Goal: Information Seeking & Learning: Check status

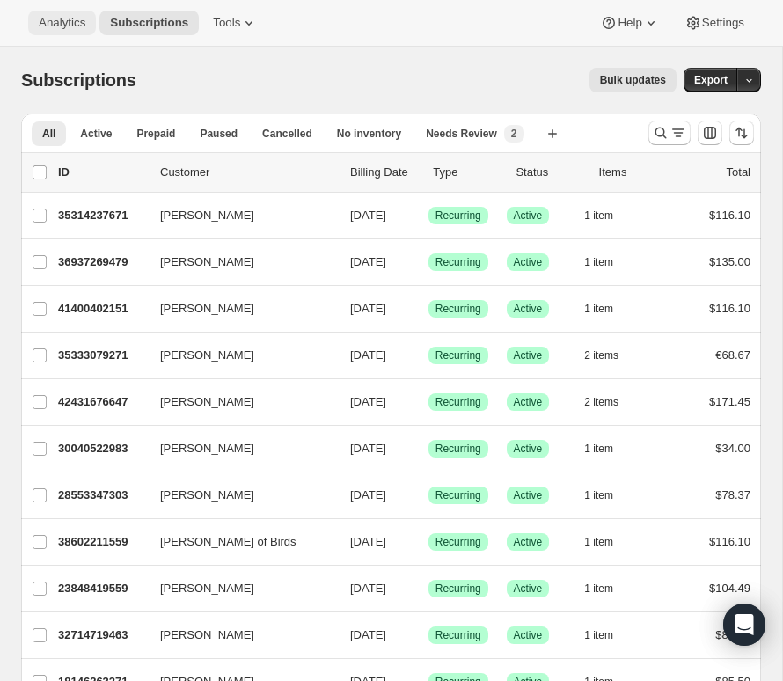
click at [66, 25] on span "Analytics" at bounding box center [62, 23] width 47 height 14
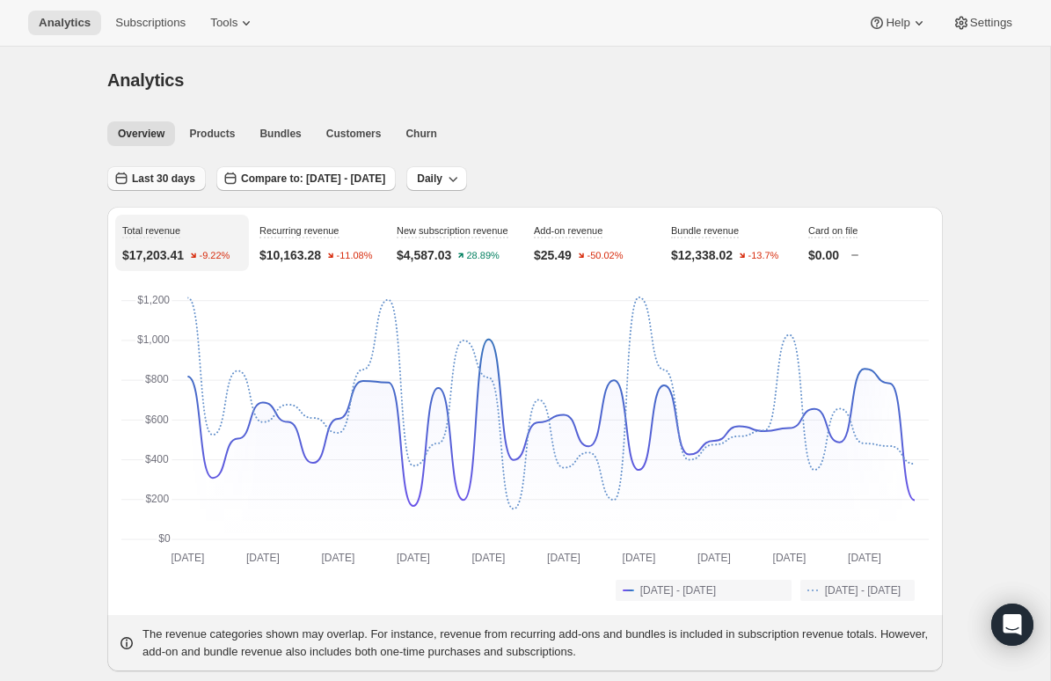
click at [164, 172] on button "Last 30 days" at bounding box center [156, 178] width 99 height 25
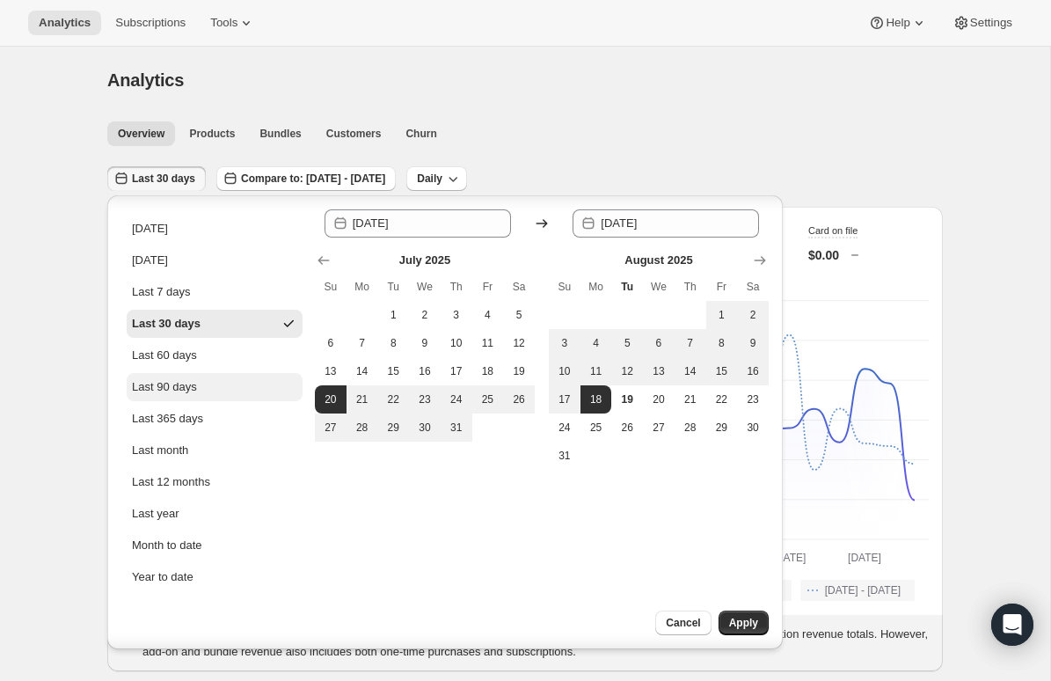
scroll to position [39, 0]
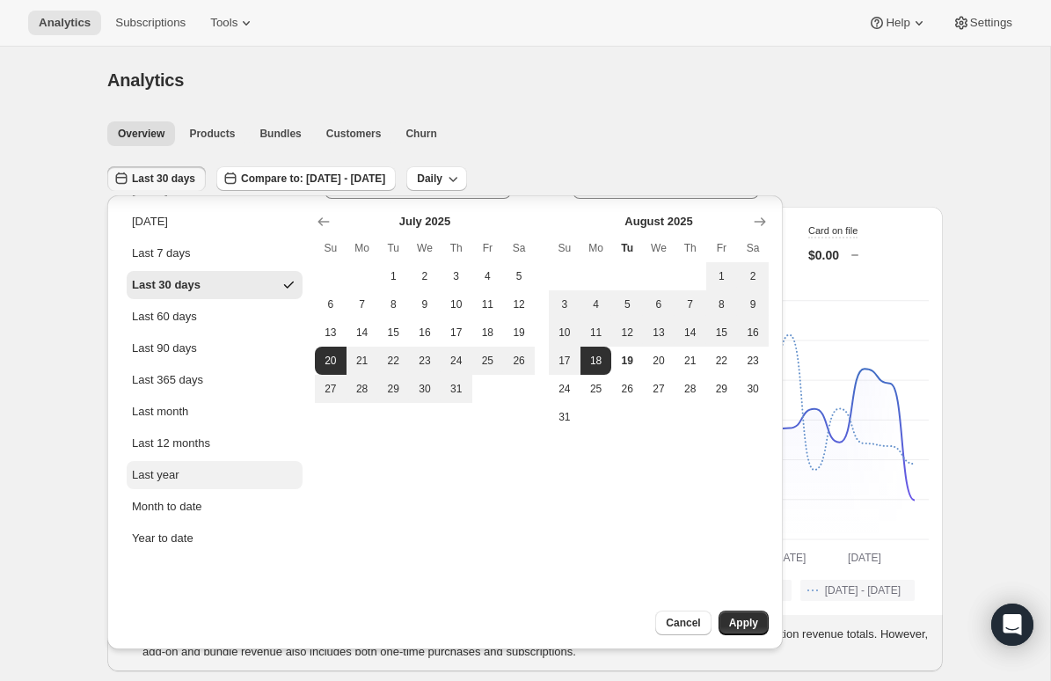
click at [155, 486] on button "Last year" at bounding box center [215, 475] width 176 height 28
type input "[DATE]"
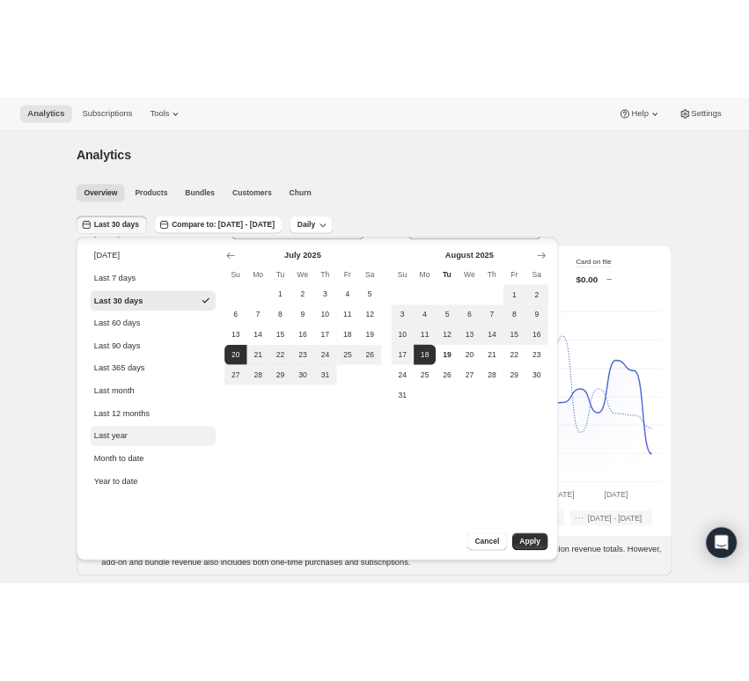
scroll to position [0, 0]
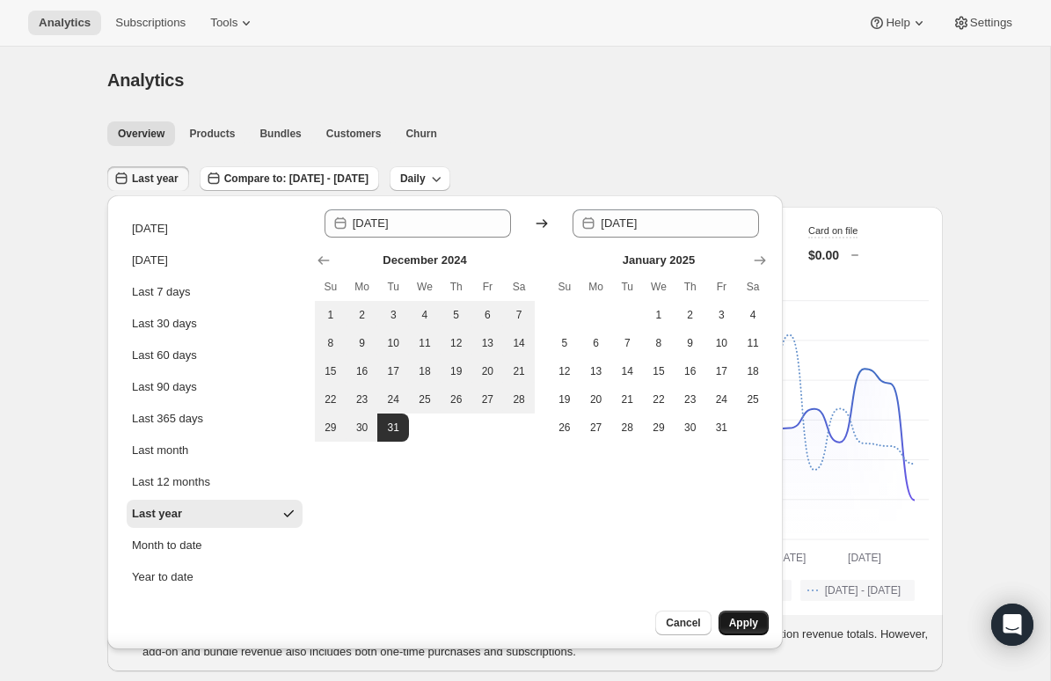
click at [735, 618] on span "Apply" at bounding box center [743, 623] width 29 height 14
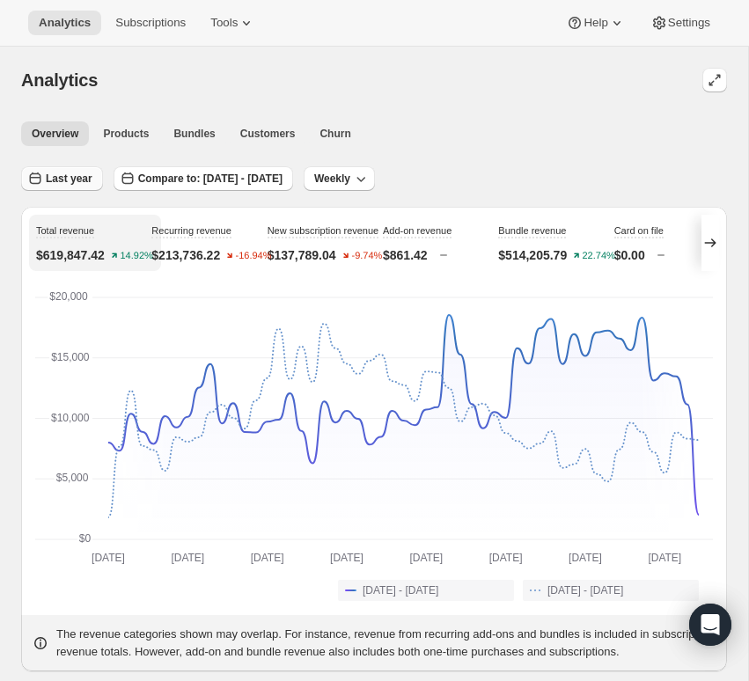
click at [97, 172] on button "Last year" at bounding box center [62, 178] width 82 height 25
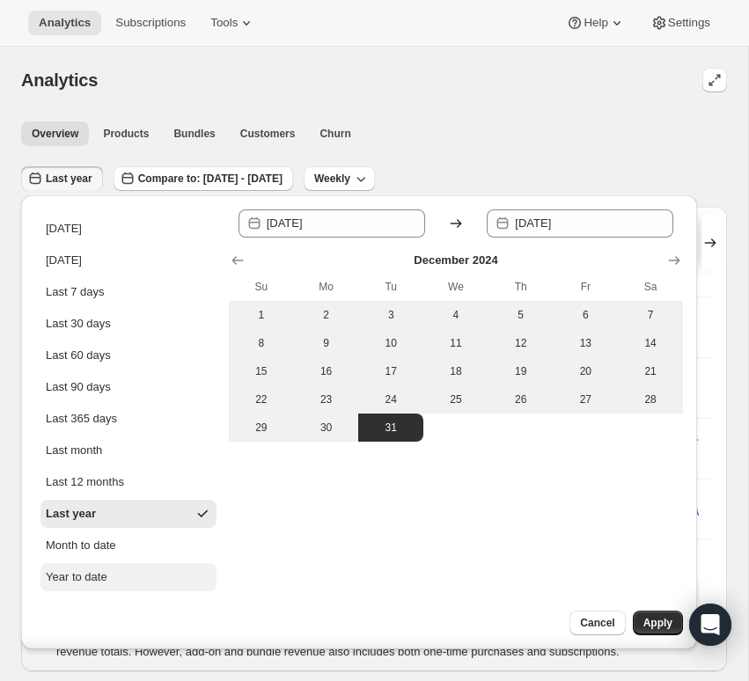
click at [62, 573] on div "Year to date" at bounding box center [77, 577] width 62 height 18
type input "[DATE]"
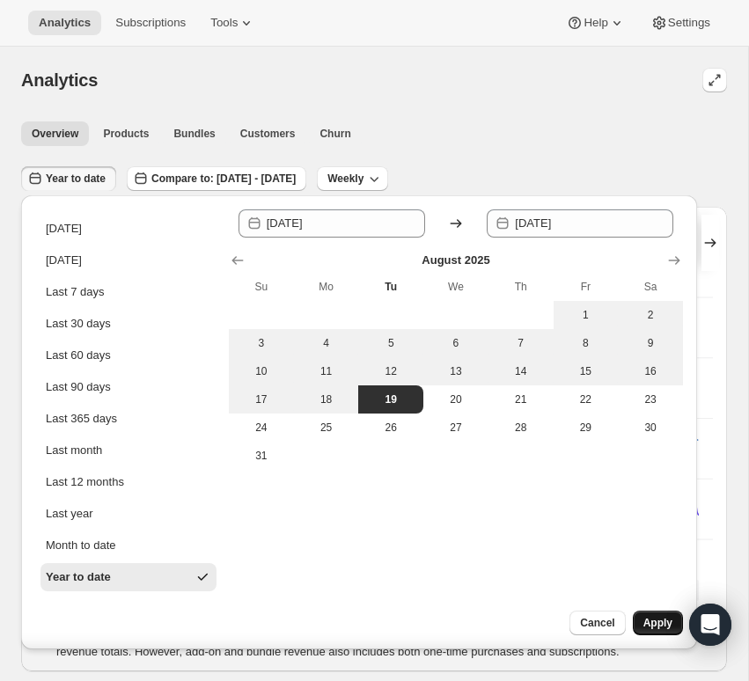
click at [653, 622] on span "Apply" at bounding box center [657, 623] width 29 height 14
